Goal: Information Seeking & Learning: Find specific fact

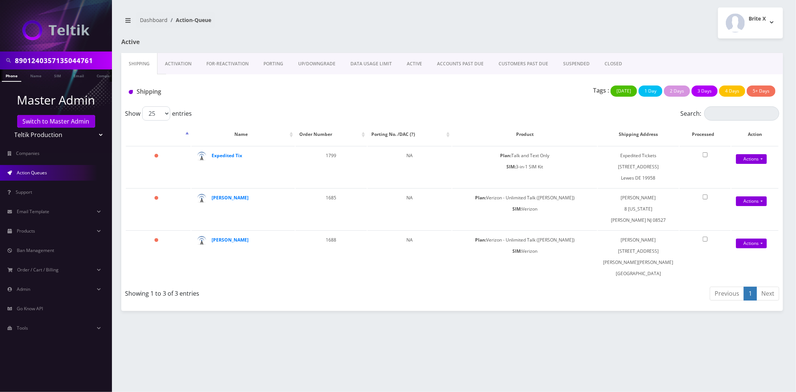
click at [58, 58] on input "8901240357135044761" at bounding box center [62, 60] width 95 height 14
paste input "3863733883"
type input "3863733883"
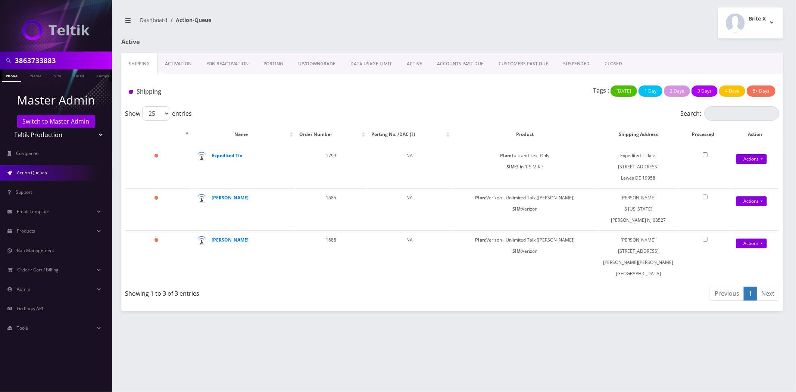
click at [13, 75] on link "Phone" at bounding box center [11, 75] width 19 height 12
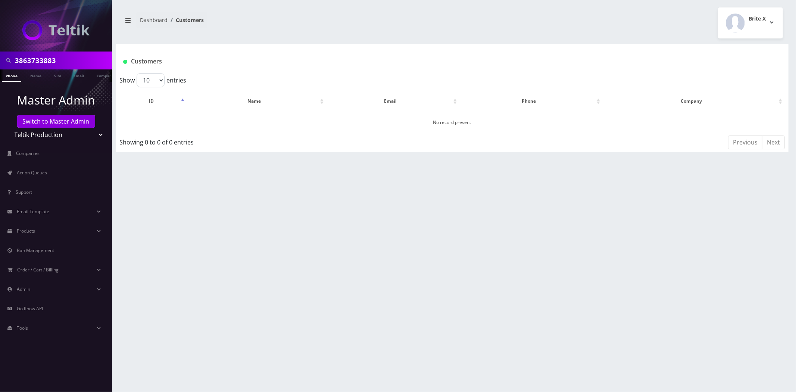
scroll to position [0, 4]
click at [45, 64] on input "3863733883" at bounding box center [62, 60] width 95 height 14
click at [46, 64] on input "3863733883" at bounding box center [62, 60] width 95 height 14
paste input "14583255544"
click at [18, 61] on input "14583255544" at bounding box center [62, 60] width 95 height 14
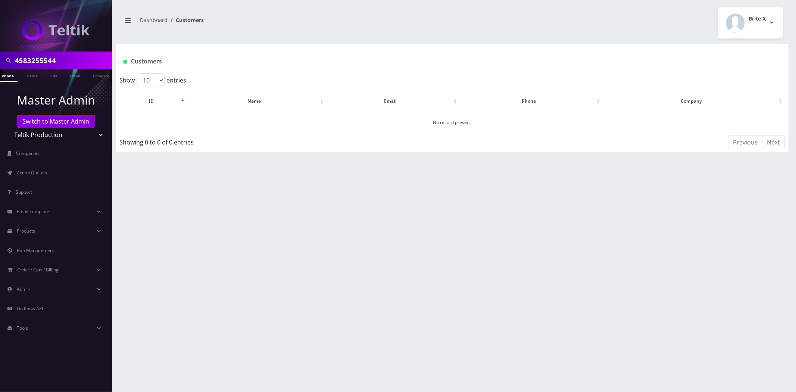
type input "4583255544"
click at [9, 75] on link "Phone" at bounding box center [7, 75] width 19 height 12
click at [7, 77] on link "Phone" at bounding box center [11, 75] width 19 height 12
click at [34, 60] on input "4583255544" at bounding box center [62, 60] width 95 height 14
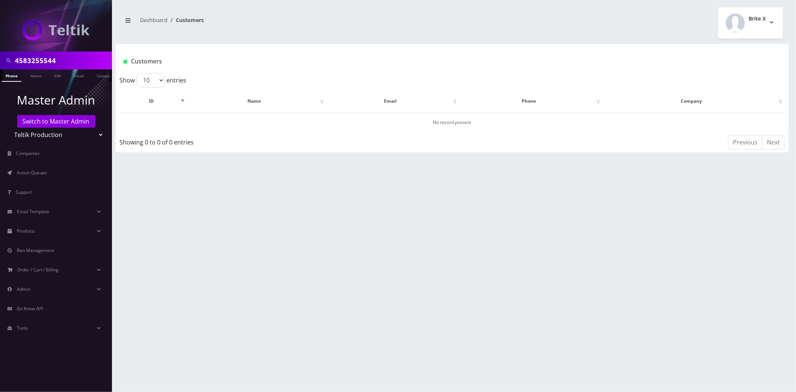
paste input "12202710220"
click at [27, 62] on input "45831220271022055544" at bounding box center [62, 60] width 95 height 14
paste input "12202710220"
click at [16, 59] on input "12202710220" at bounding box center [62, 60] width 95 height 14
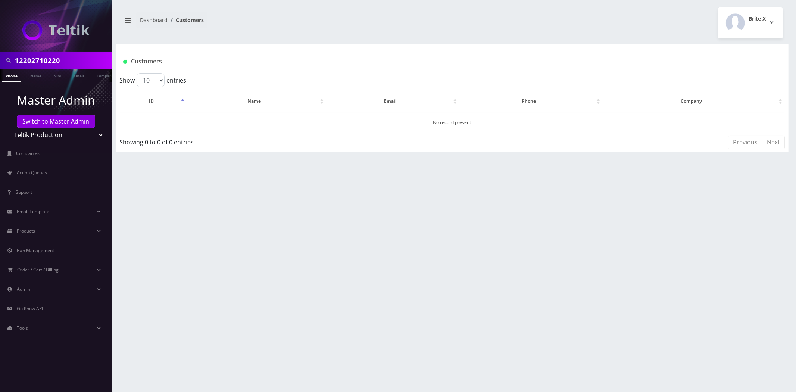
click at [18, 58] on input "12202710220" at bounding box center [62, 60] width 95 height 14
type input "2202710220"
click at [15, 74] on link "Phone" at bounding box center [11, 75] width 19 height 12
click at [35, 68] on div "2202710220" at bounding box center [56, 61] width 112 height 18
click at [39, 61] on input "2202710220" at bounding box center [62, 60] width 95 height 14
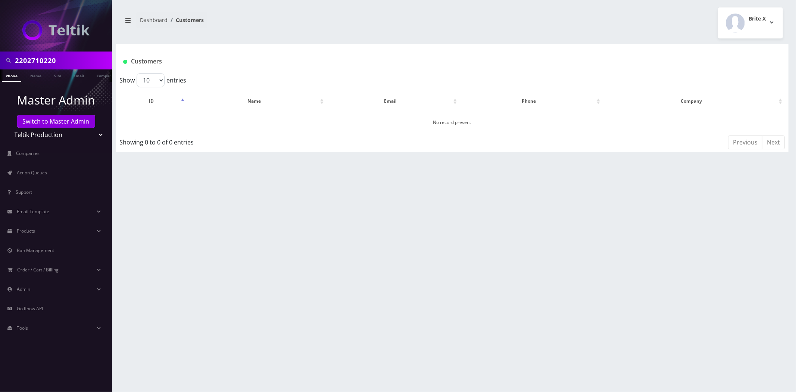
click at [39, 61] on input "2202710220" at bounding box center [62, 60] width 95 height 14
click at [64, 120] on link "Switch to Master Admin" at bounding box center [56, 121] width 78 height 13
click at [62, 120] on link "Switch to Master Admin" at bounding box center [56, 121] width 78 height 13
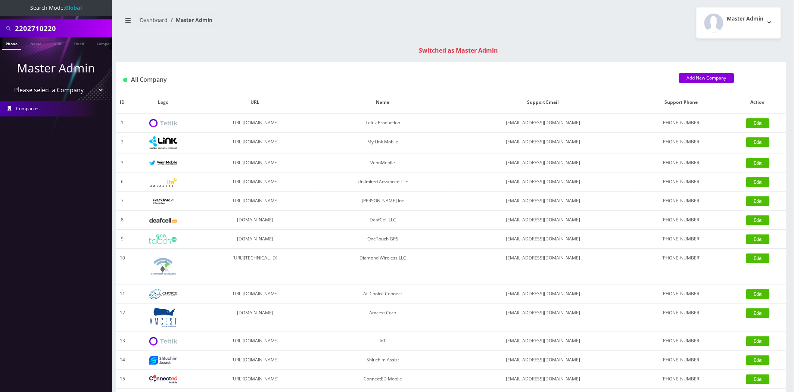
click at [51, 28] on input "2202710220" at bounding box center [62, 28] width 95 height 14
paste input "3863733883"
type input "3863733883"
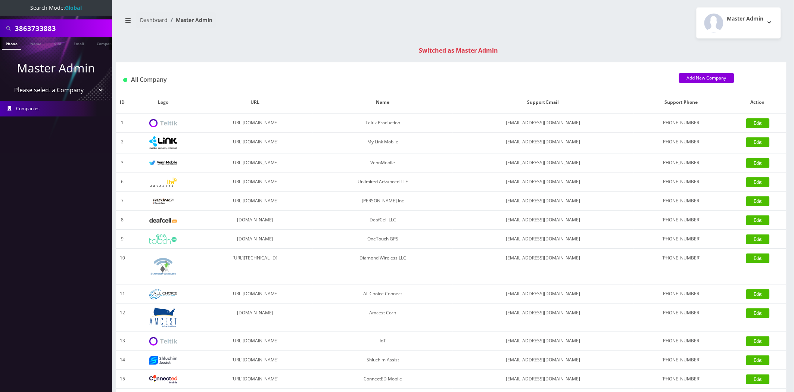
click at [16, 46] on link "Phone" at bounding box center [11, 43] width 19 height 12
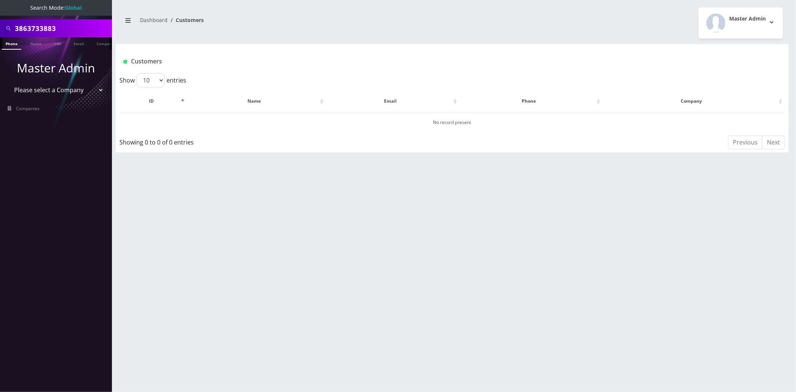
click at [59, 32] on input "3863733883" at bounding box center [62, 28] width 95 height 14
paste input "4583255544"
type input "4583255544"
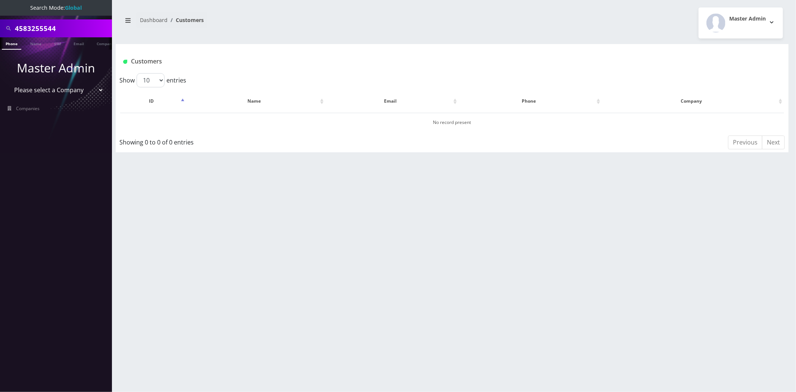
click at [9, 46] on link "Phone" at bounding box center [11, 43] width 19 height 12
click at [47, 32] on input "4583255544" at bounding box center [62, 28] width 95 height 14
paste input "2202710220"
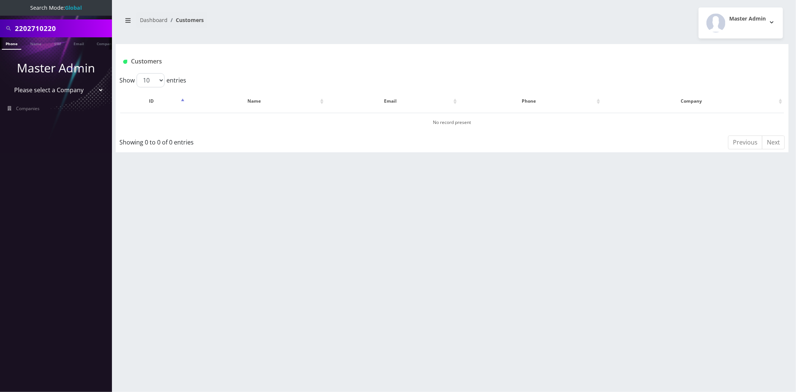
type input "2202710220"
click at [12, 43] on link "Phone" at bounding box center [11, 43] width 19 height 12
